Goal: Transaction & Acquisition: Purchase product/service

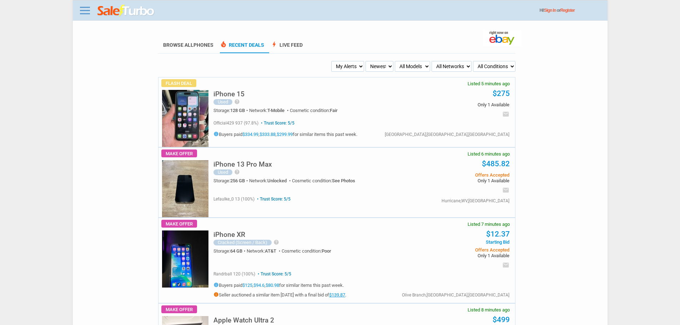
click at [357, 66] on select "My Alerts All Deals BIN Only w/ Offers Only" at bounding box center [347, 66] width 33 height 11
select select "flash_bin"
click at [332, 61] on select "My Alerts All Deals BIN Only w/ Offers Only" at bounding box center [347, 66] width 33 height 11
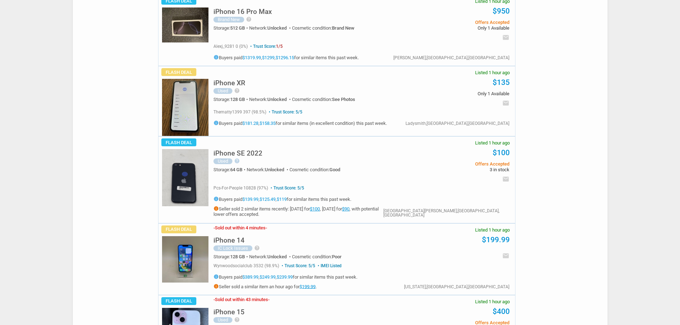
scroll to position [535, 0]
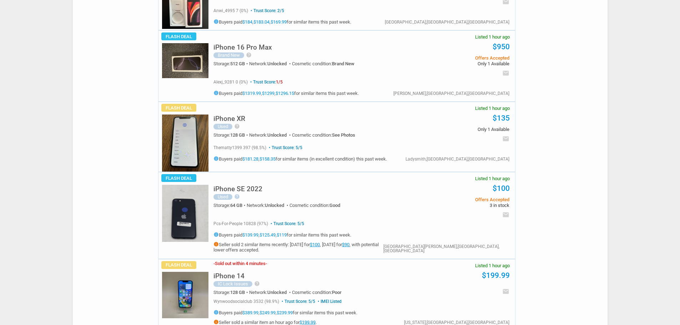
click at [254, 47] on h5 "iPhone 16 Pro Max" at bounding box center [242, 47] width 59 height 7
click at [245, 57] on span "help Abholung des Pakets" at bounding box center [247, 55] width 7 height 6
click at [249, 57] on icon "help" at bounding box center [249, 55] width 6 height 6
click at [235, 40] on div "iPhone 16 Pro Max Brand New help Abholung des Pakets Storage: 512 GB Network: U…" at bounding box center [307, 56] width 188 height 37
click at [237, 47] on h5 "iPhone 16 Pro Max" at bounding box center [242, 47] width 59 height 7
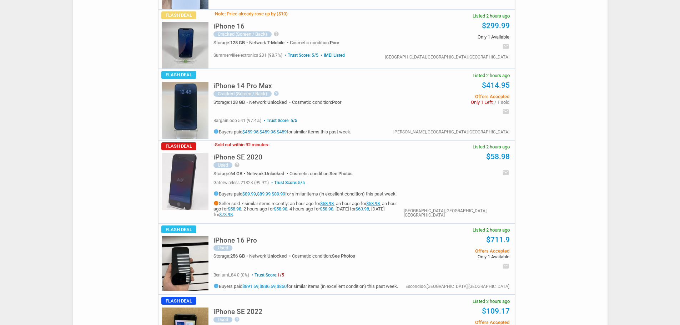
scroll to position [1106, 0]
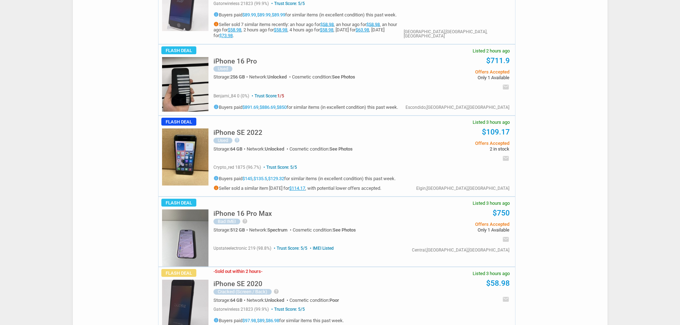
click at [271, 213] on h5 "iPhone 16 Pro Max" at bounding box center [242, 213] width 59 height 7
